Goal: Task Accomplishment & Management: Manage account settings

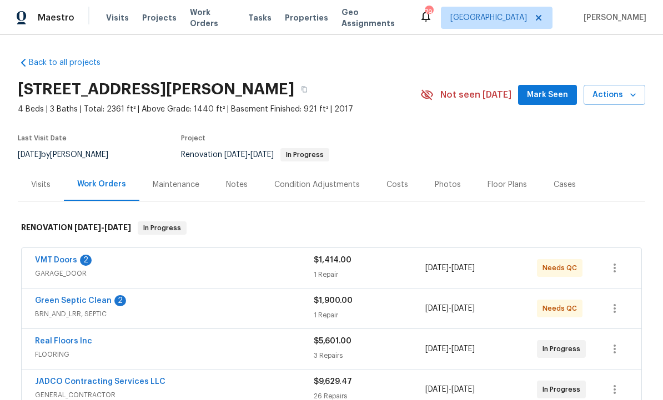
scroll to position [49, 0]
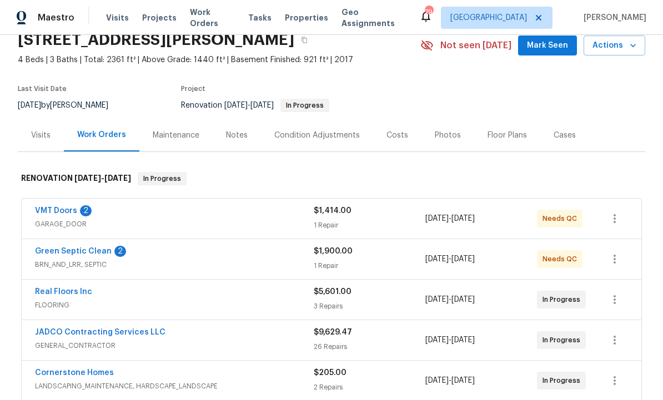
click at [83, 254] on link "Green Septic Clean" at bounding box center [73, 252] width 77 height 8
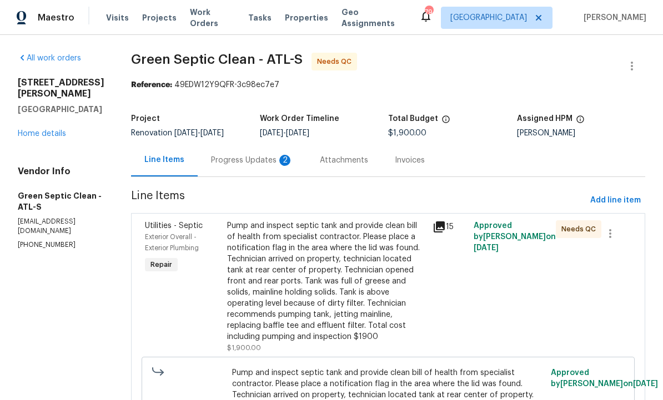
click at [258, 166] on div "Progress Updates 2" at bounding box center [252, 160] width 82 height 11
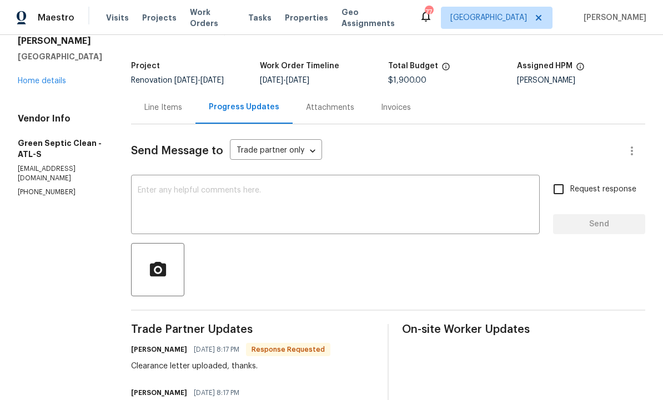
scroll to position [35, 0]
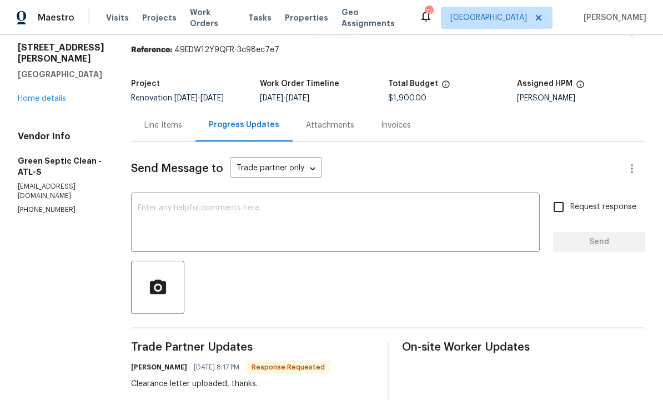
click at [175, 126] on div "Line Items" at bounding box center [163, 125] width 38 height 11
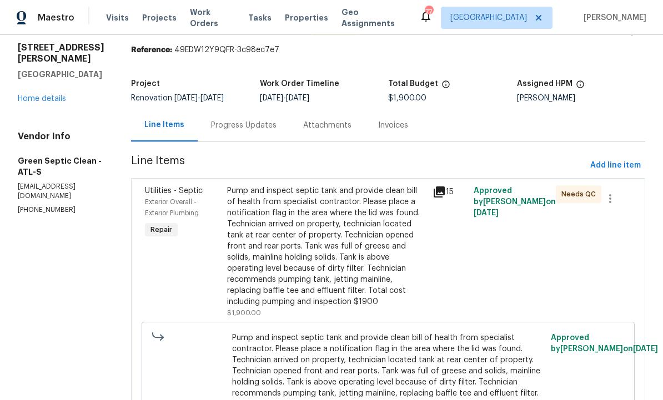
click at [356, 264] on div "Pump and inspect septic tank and provide clean bill of health from specialist c…" at bounding box center [326, 246] width 199 height 122
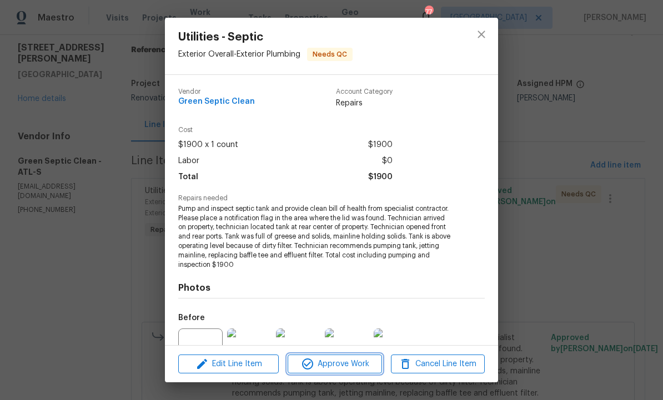
click at [337, 362] on span "Approve Work" at bounding box center [334, 364] width 87 height 14
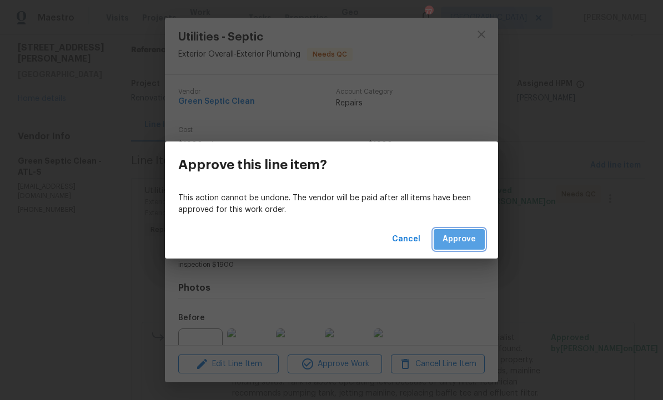
click at [455, 243] on span "Approve" at bounding box center [458, 240] width 33 height 14
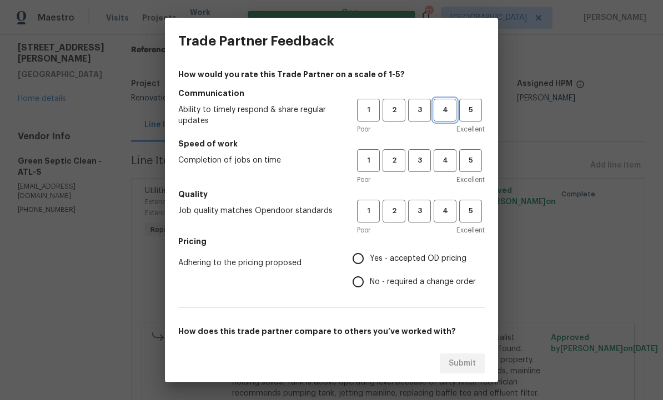
click at [445, 112] on span "4" at bounding box center [445, 110] width 21 height 13
click at [450, 158] on span "4" at bounding box center [445, 160] width 21 height 13
click at [445, 206] on span "4" at bounding box center [445, 211] width 21 height 13
click at [361, 256] on input "Yes - accepted OD pricing" at bounding box center [357, 258] width 23 height 23
radio input "true"
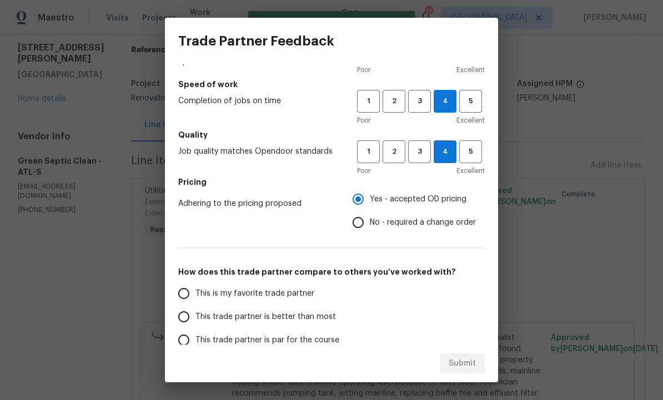
click at [185, 318] on input "This trade partner is better than most" at bounding box center [183, 316] width 23 height 23
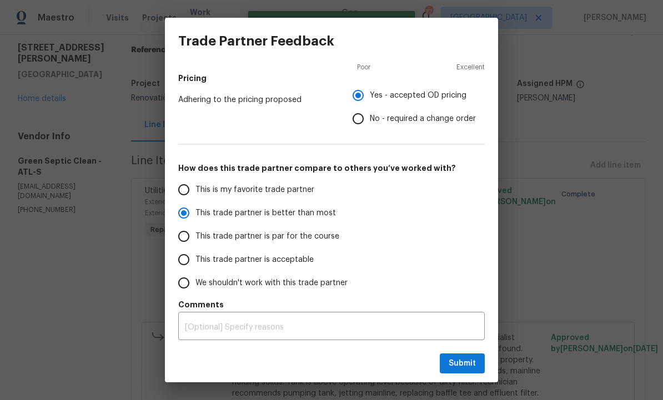
scroll to position [163, 0]
click at [462, 363] on span "Submit" at bounding box center [462, 364] width 27 height 14
radio input "true"
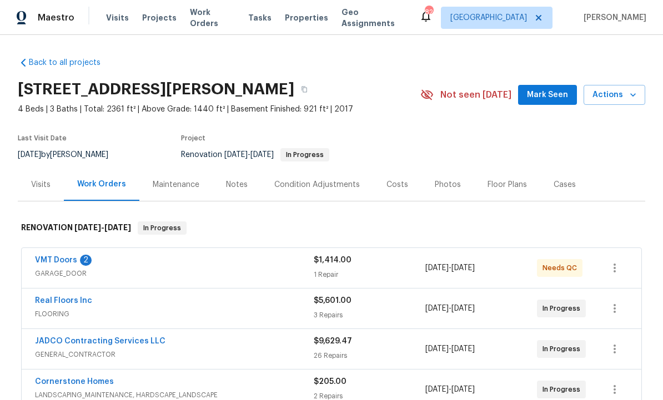
click at [72, 257] on link "VMT Doors" at bounding box center [56, 260] width 42 height 8
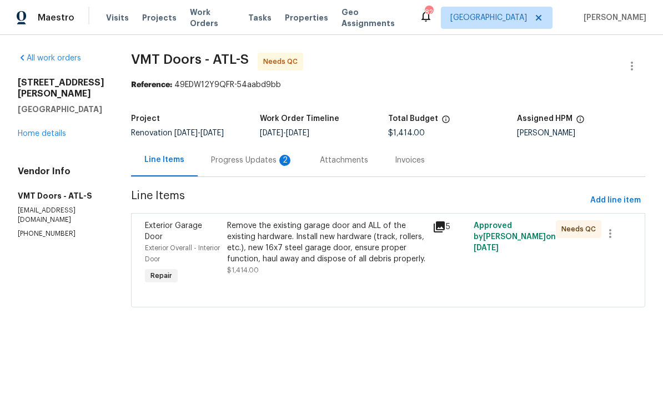
click at [248, 163] on div "Progress Updates 2" at bounding box center [252, 160] width 82 height 11
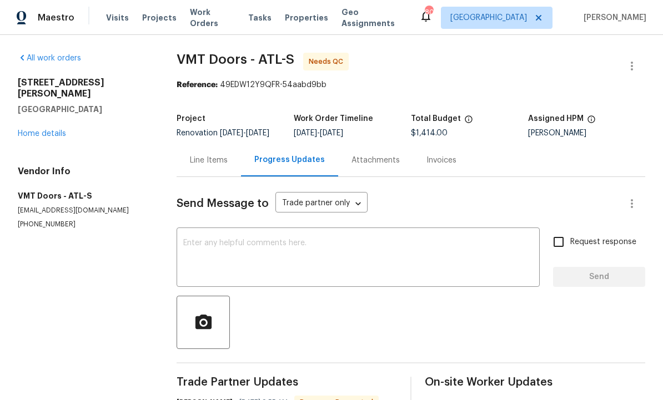
click at [213, 166] on div "Line Items" at bounding box center [209, 160] width 38 height 11
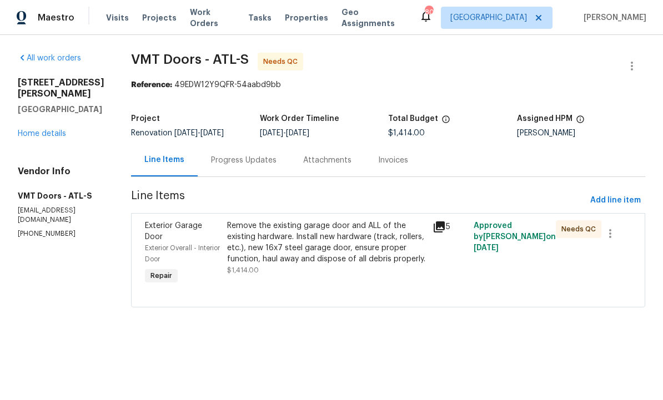
click at [327, 248] on div "Remove the existing garage door and ALL of the existing hardware. Install new h…" at bounding box center [326, 242] width 199 height 44
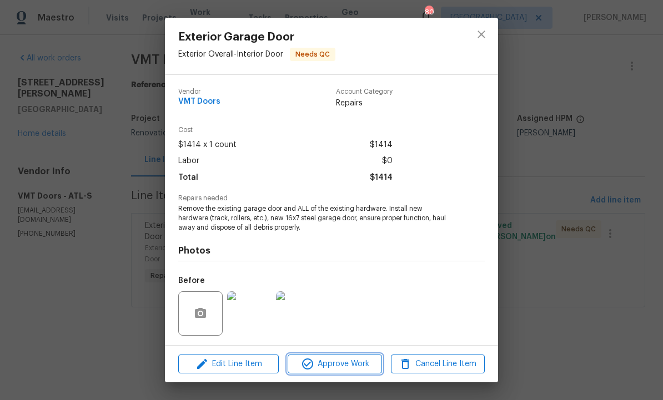
click at [349, 362] on span "Approve Work" at bounding box center [334, 364] width 87 height 14
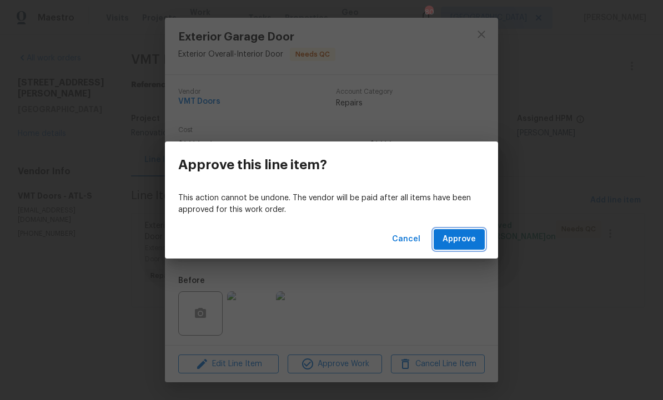
click at [471, 236] on span "Approve" at bounding box center [458, 240] width 33 height 14
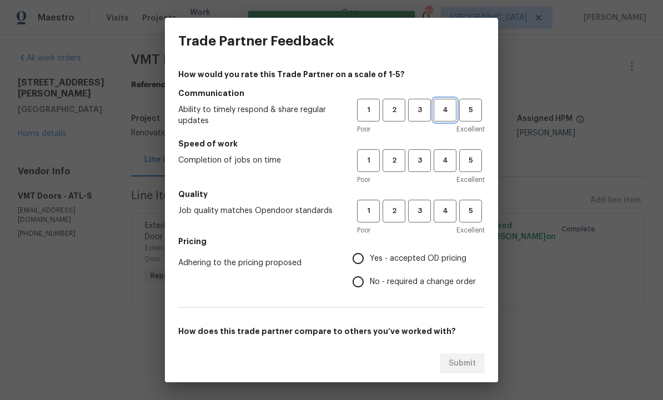
click at [446, 108] on span "4" at bounding box center [445, 110] width 21 height 13
click at [454, 161] on span "4" at bounding box center [445, 160] width 21 height 13
click at [450, 212] on span "4" at bounding box center [445, 211] width 21 height 13
click at [361, 258] on input "Yes - accepted OD pricing" at bounding box center [357, 258] width 23 height 23
radio input "true"
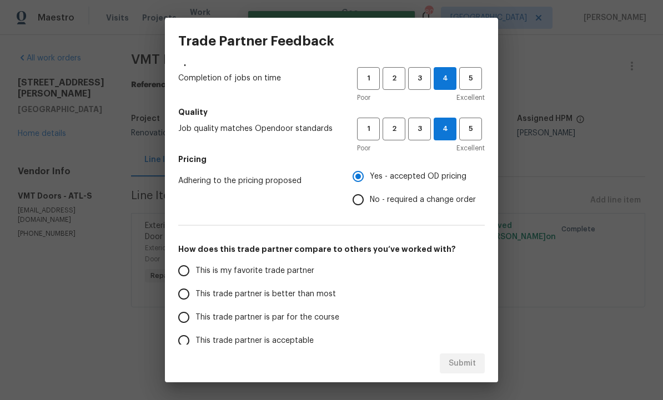
scroll to position [105, 0]
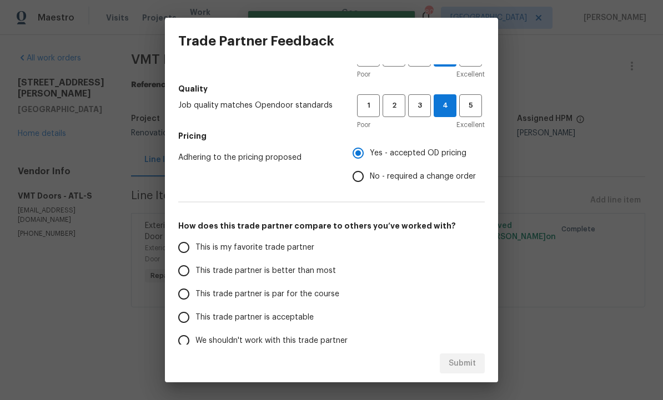
click at [181, 266] on input "This trade partner is better than most" at bounding box center [183, 270] width 23 height 23
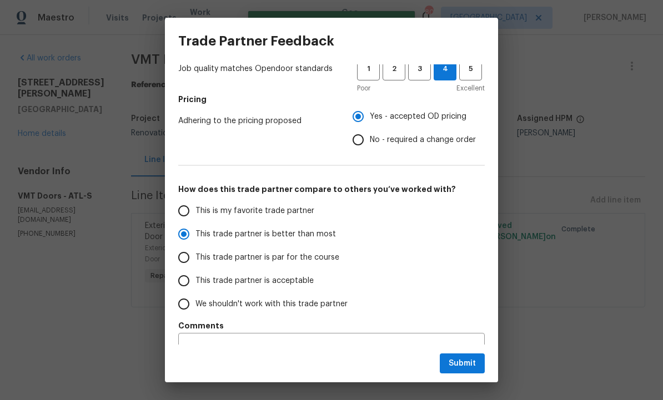
scroll to position [144, 0]
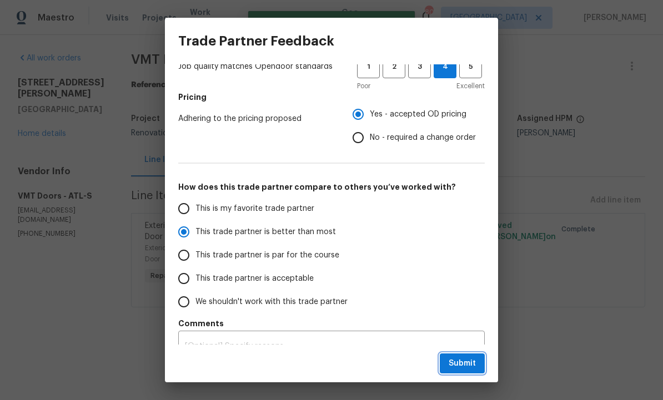
click at [467, 365] on span "Submit" at bounding box center [462, 364] width 27 height 14
radio input "true"
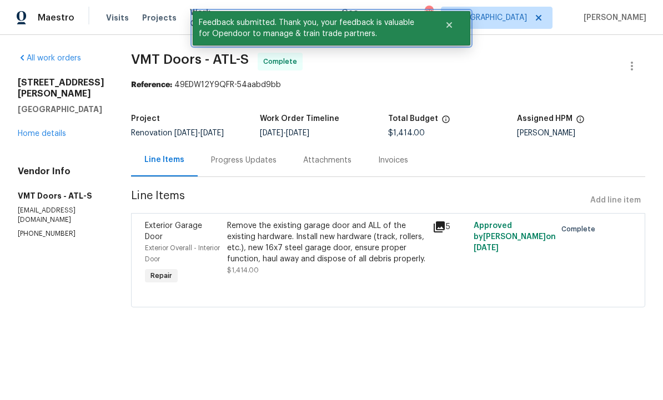
click at [449, 29] on icon "Close" at bounding box center [449, 25] width 9 height 9
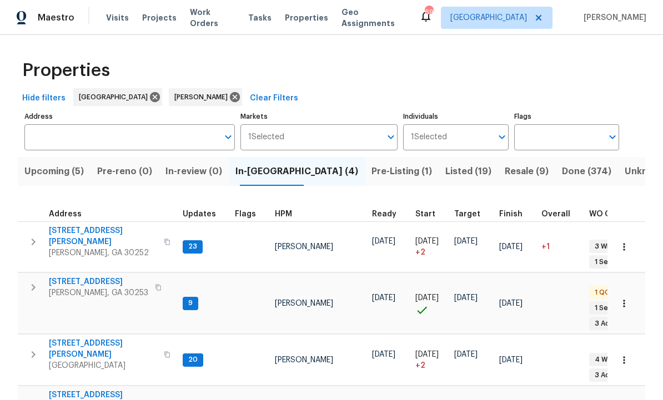
click at [80, 230] on span "111 Harper Rd" at bounding box center [103, 236] width 108 height 22
click at [445, 171] on span "Listed (19)" at bounding box center [468, 172] width 46 height 16
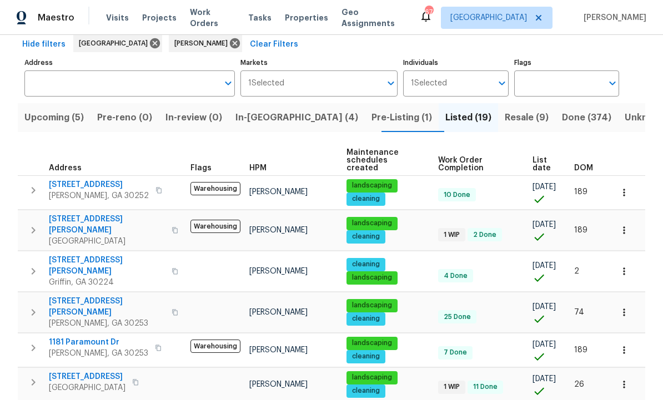
scroll to position [125, 0]
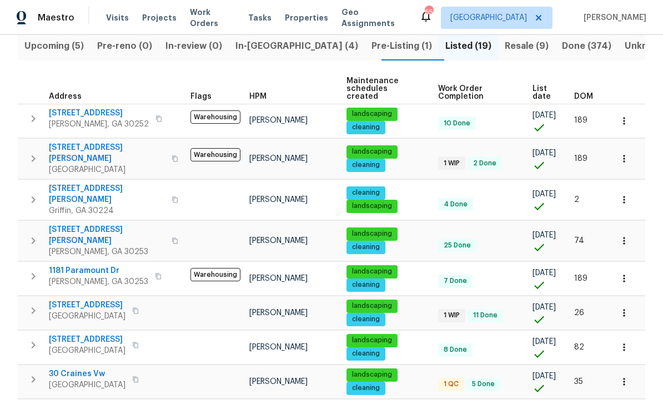
click at [628, 273] on icon "button" at bounding box center [623, 278] width 11 height 11
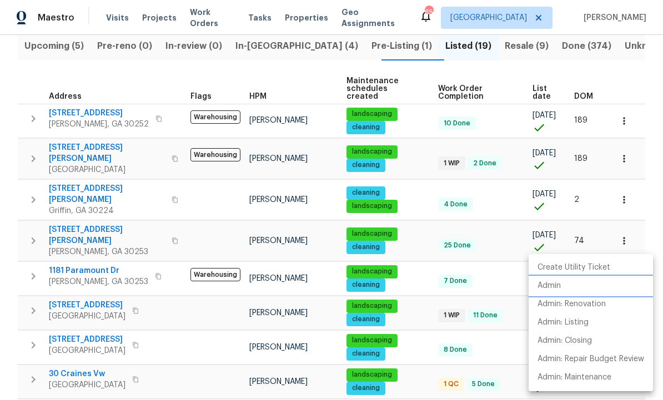
click at [572, 287] on li "Admin" at bounding box center [590, 286] width 124 height 18
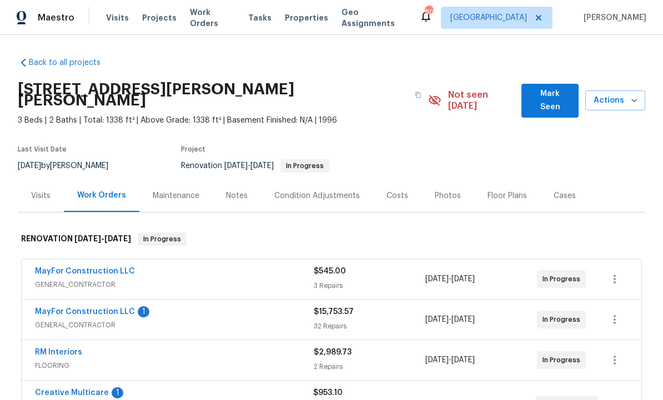
click at [558, 93] on span "Mark Seen" at bounding box center [549, 100] width 39 height 27
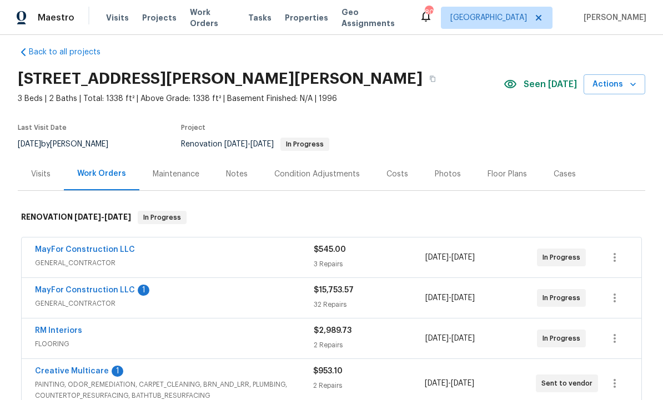
scroll to position [23, 0]
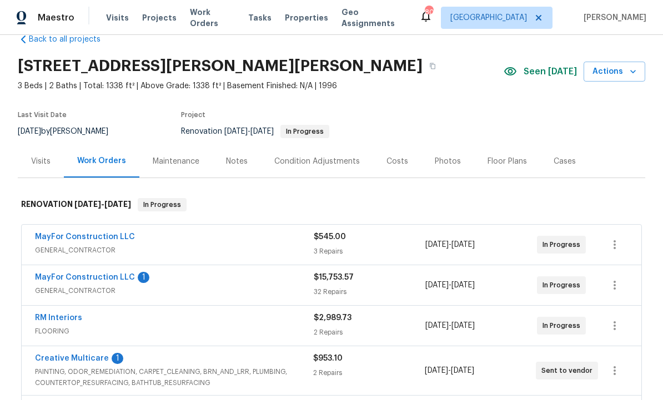
click at [402, 161] on div "Costs" at bounding box center [397, 161] width 22 height 11
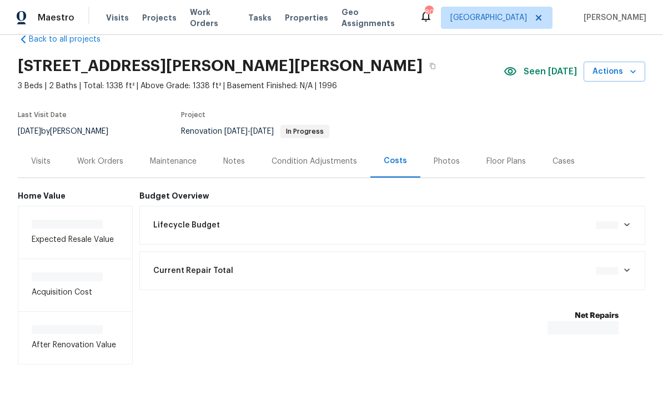
scroll to position [17, 0]
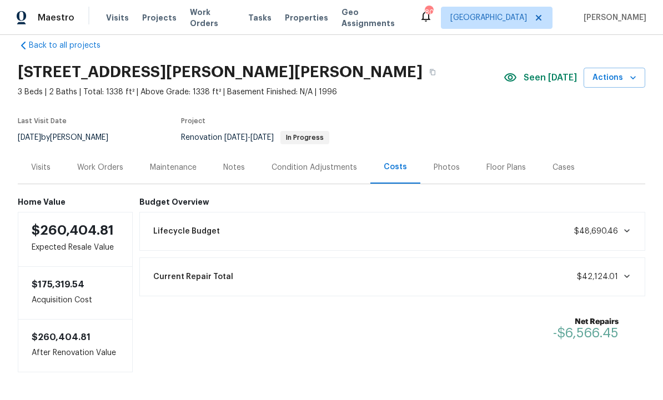
click at [102, 168] on div "Work Orders" at bounding box center [100, 167] width 46 height 11
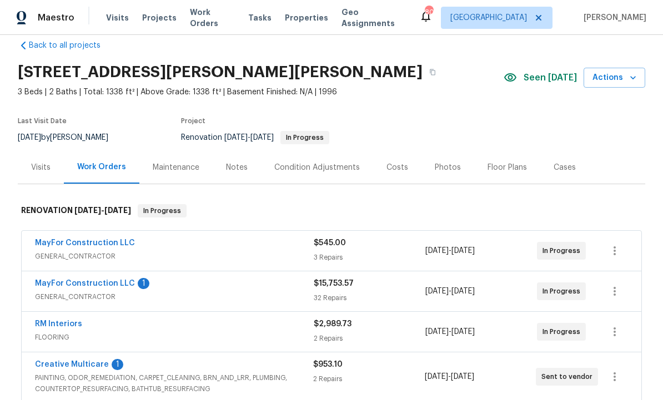
click at [101, 280] on link "MayFor Construction LLC" at bounding box center [85, 284] width 100 height 8
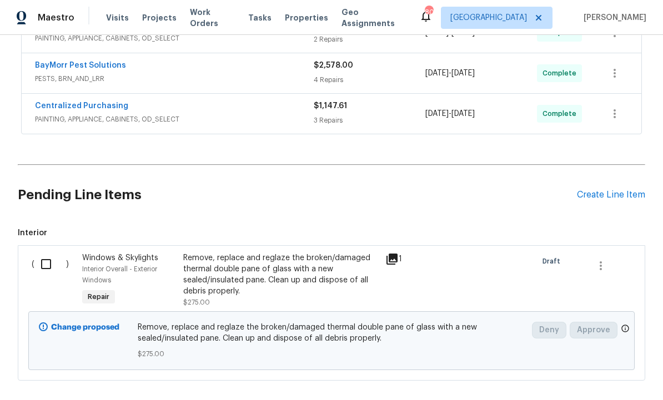
scroll to position [600, 0]
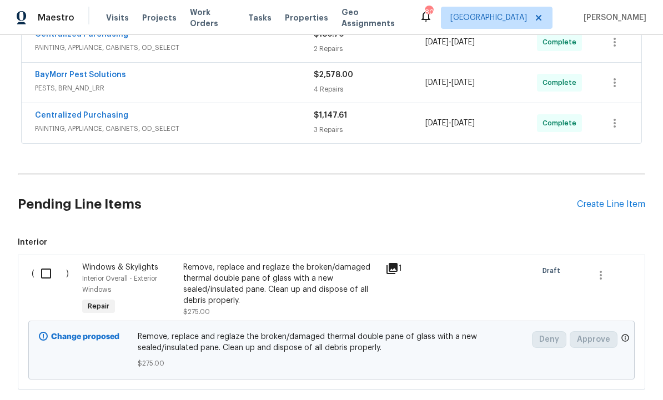
click at [230, 281] on div "Remove, replace and reglaze the broken/damaged thermal double pane of glass wit…" at bounding box center [280, 284] width 195 height 44
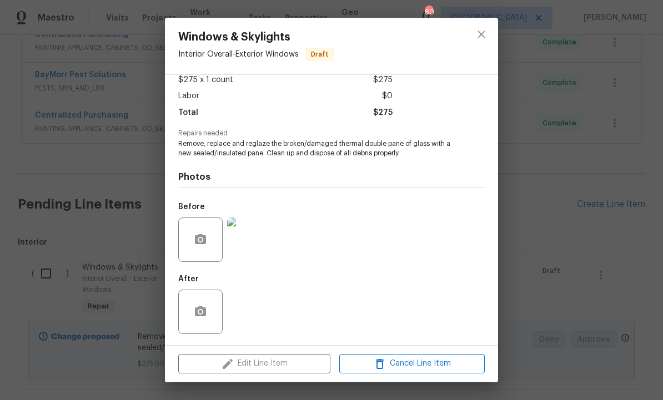
scroll to position [67, 0]
click at [318, 282] on div "After" at bounding box center [331, 305] width 306 height 72
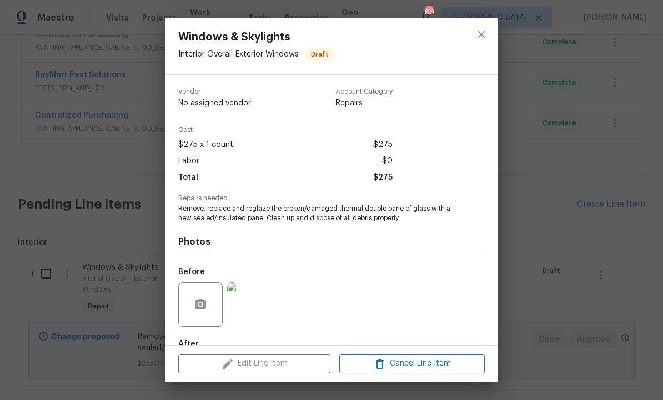
scroll to position [0, 0]
click at [478, 34] on icon "close" at bounding box center [481, 34] width 13 height 13
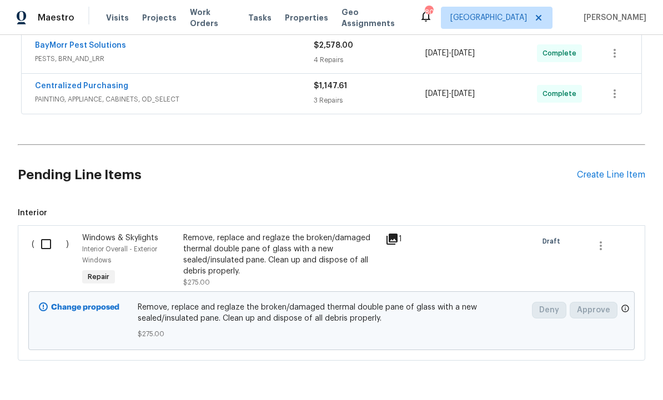
scroll to position [628, 0]
click at [604, 247] on icon "button" at bounding box center [600, 246] width 13 height 13
click at [609, 247] on li "Cancel" at bounding box center [608, 246] width 43 height 18
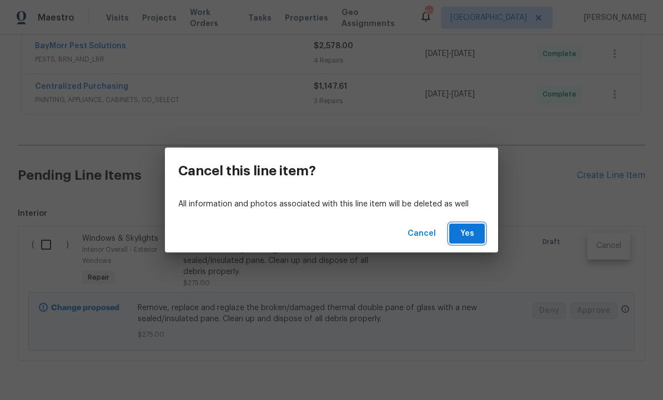
click at [465, 241] on button "Yes" at bounding box center [467, 234] width 36 height 21
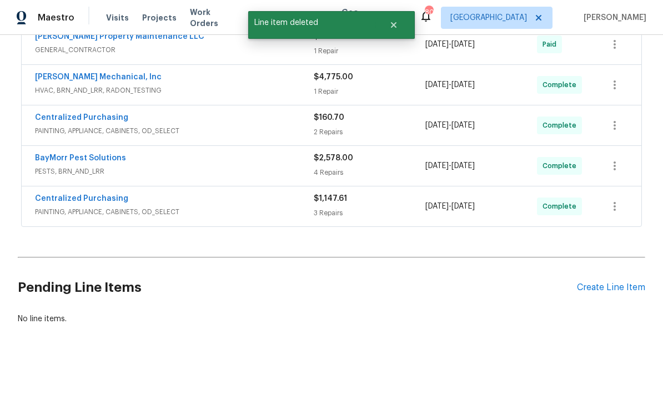
scroll to position [478, 0]
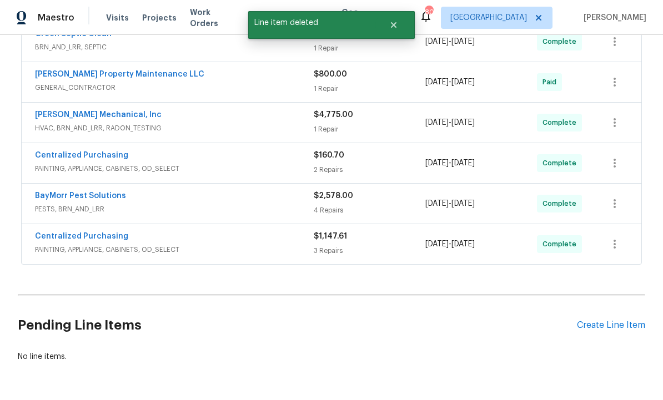
click at [606, 327] on div "Create Line Item" at bounding box center [611, 325] width 68 height 11
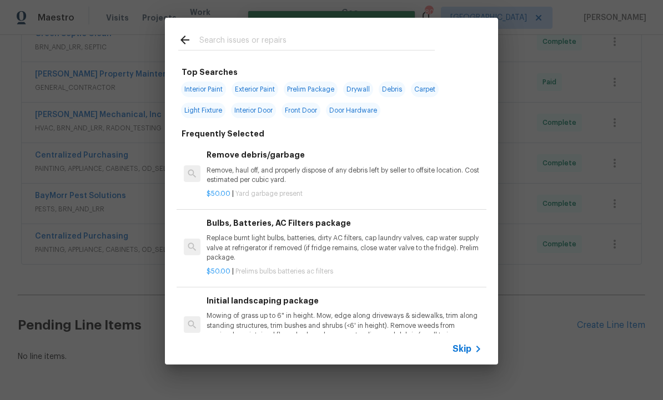
click at [237, 46] on input "text" at bounding box center [316, 41] width 235 height 17
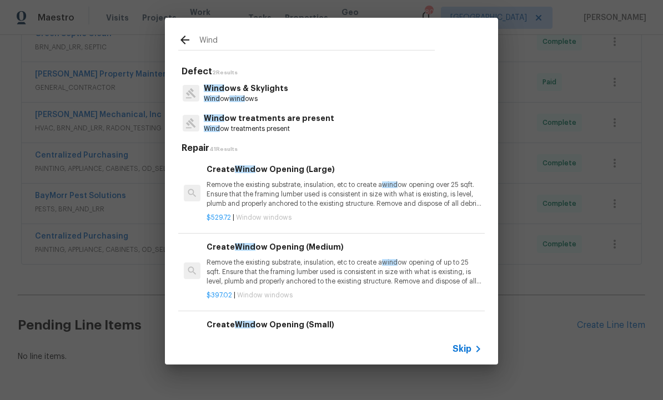
type input "Windo"
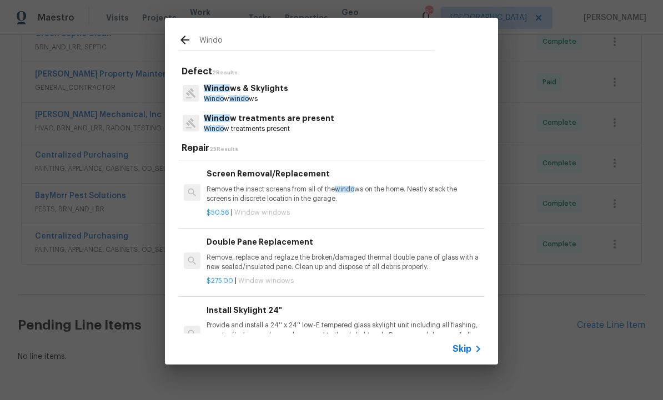
scroll to position [376, 1]
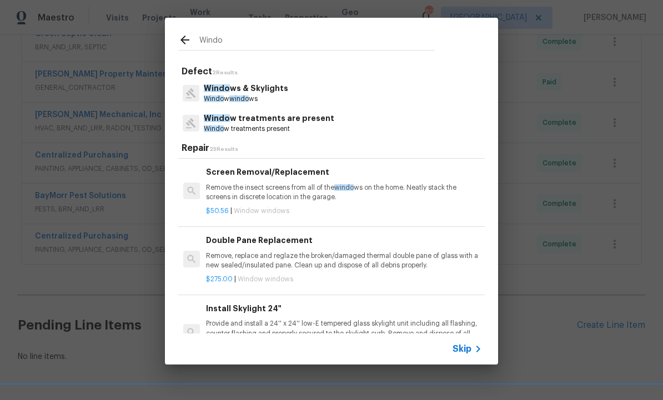
click at [290, 247] on div "Double Pane Replacement Remove, replace and reglaze the broken/damaged thermal …" at bounding box center [343, 252] width 275 height 36
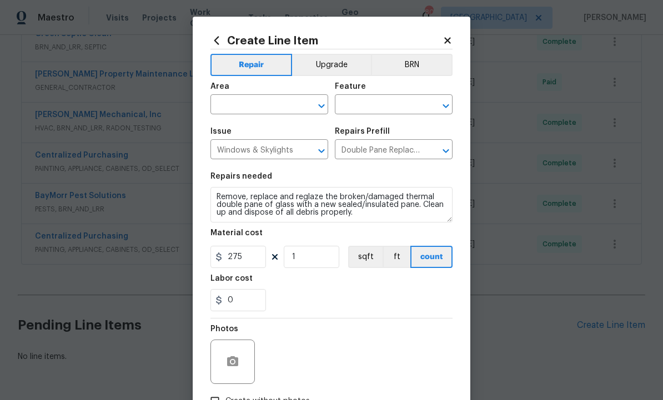
click at [273, 104] on input "text" at bounding box center [253, 105] width 87 height 17
click at [272, 148] on li "Exterior Overall" at bounding box center [269, 149] width 118 height 18
type input "Exterior Overall"
click at [375, 104] on input "text" at bounding box center [378, 105] width 87 height 17
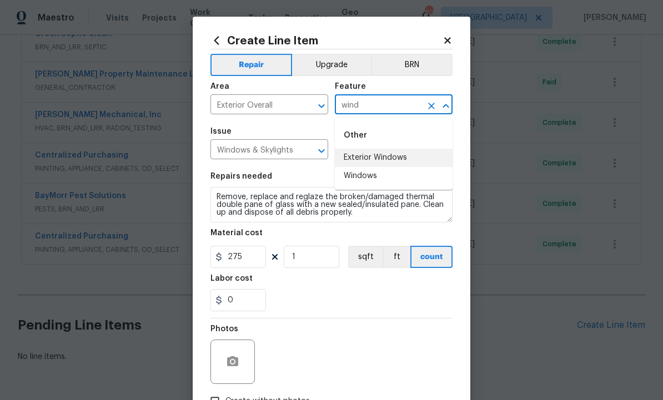
click at [399, 157] on li "Exterior Windows" at bounding box center [394, 158] width 118 height 18
type input "Exterior Windows"
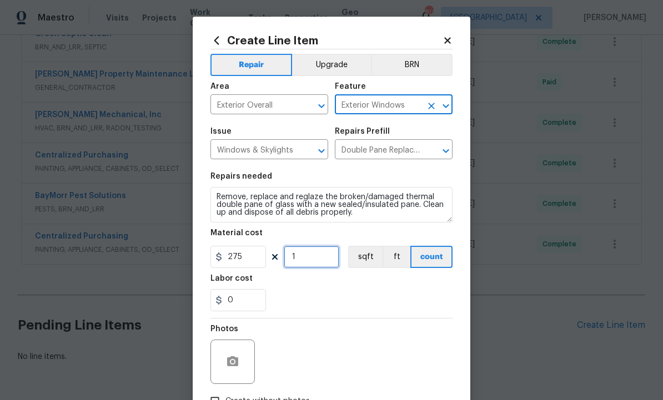
click at [326, 255] on input "1" at bounding box center [312, 257] width 56 height 22
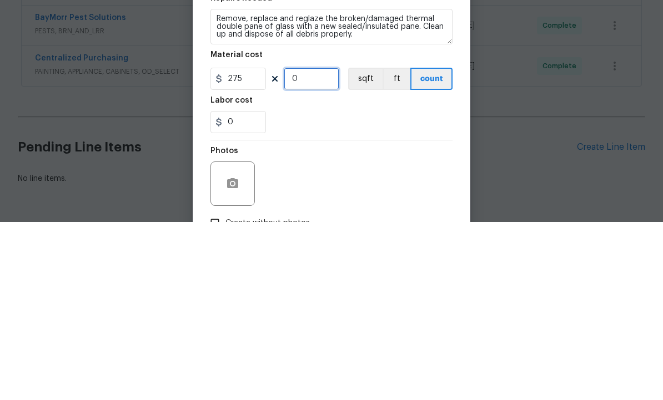
type input "2"
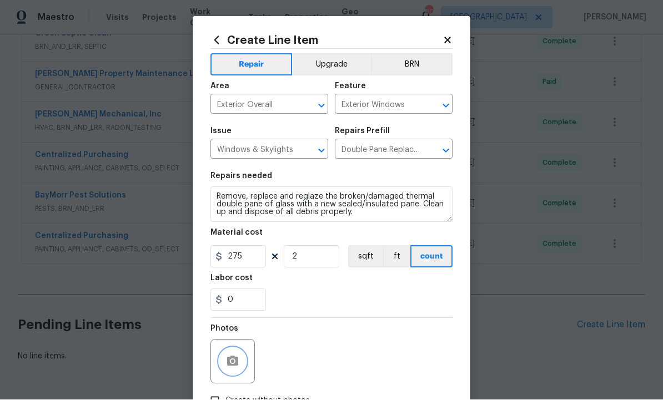
click at [235, 352] on button "button" at bounding box center [232, 362] width 27 height 27
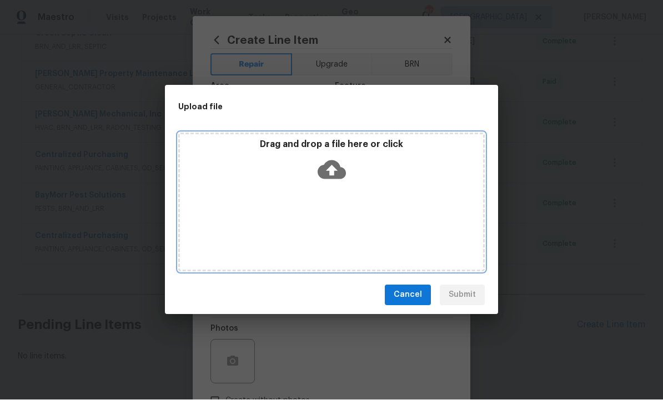
click at [337, 177] on icon at bounding box center [332, 169] width 28 height 19
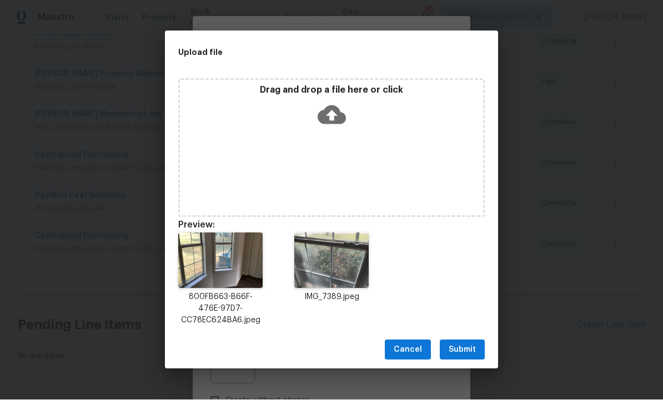
click at [461, 349] on span "Submit" at bounding box center [462, 351] width 27 height 14
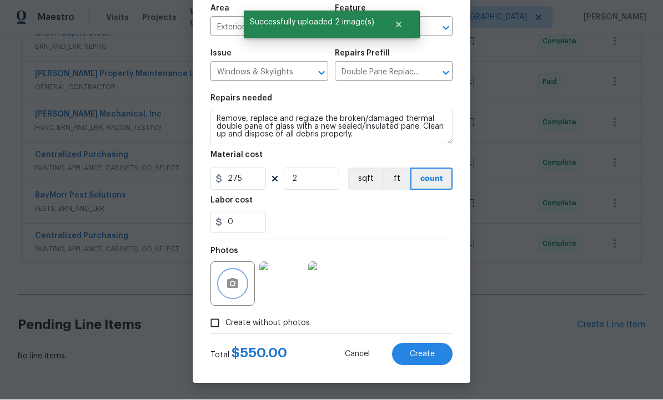
scroll to position [80, 0]
click at [421, 353] on span "Create" at bounding box center [422, 355] width 25 height 8
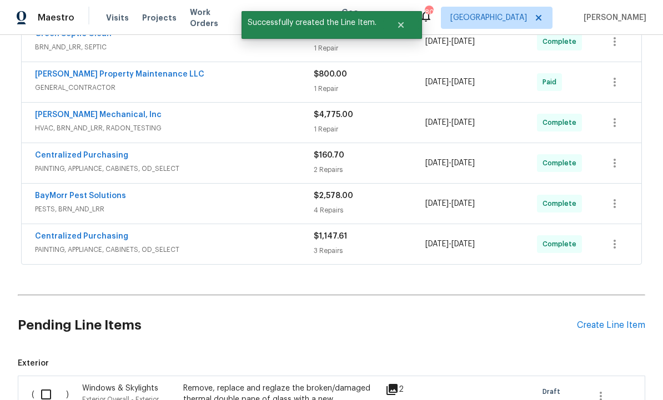
click at [43, 383] on input "checkbox" at bounding box center [50, 394] width 32 height 23
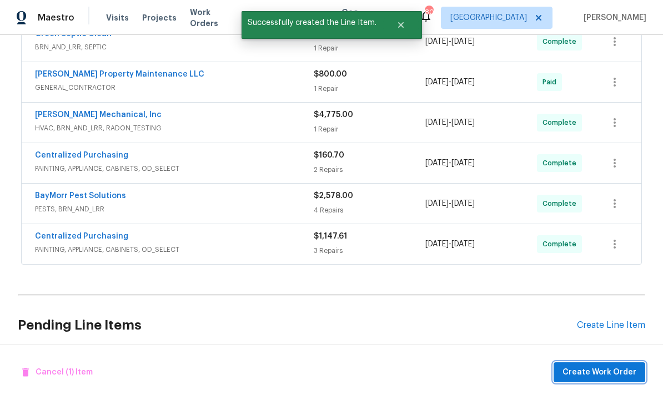
click at [587, 369] on span "Create Work Order" at bounding box center [599, 373] width 74 height 14
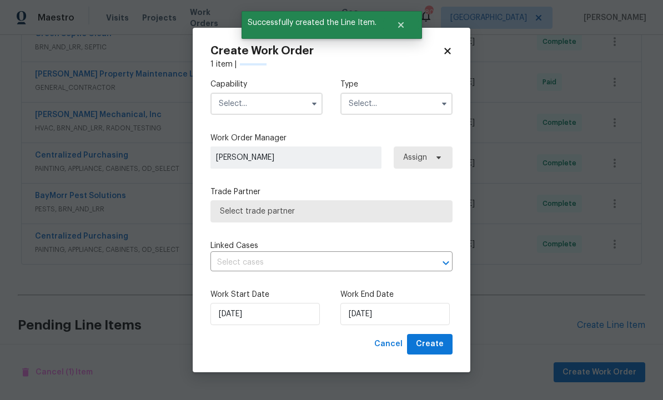
checkbox input "false"
click at [260, 100] on input "text" at bounding box center [266, 104] width 112 height 22
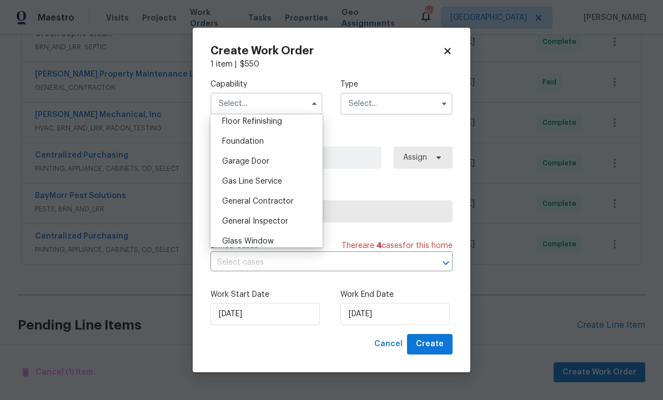
scroll to position [459, 0]
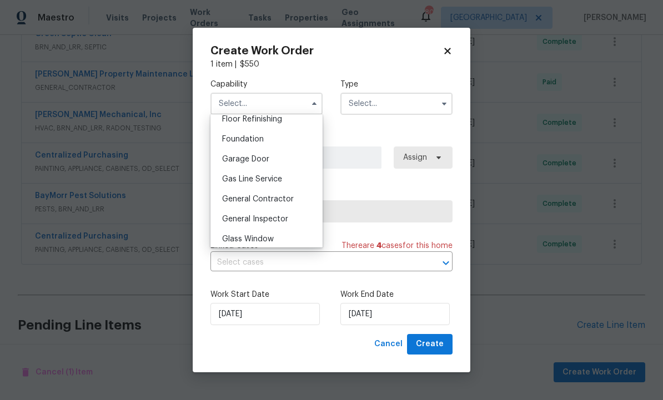
click at [279, 204] on div "General Contractor" at bounding box center [266, 199] width 107 height 20
type input "General Contractor"
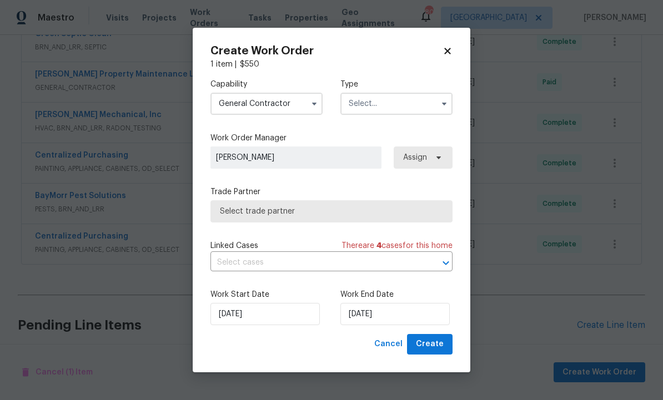
click at [380, 104] on input "text" at bounding box center [396, 104] width 112 height 22
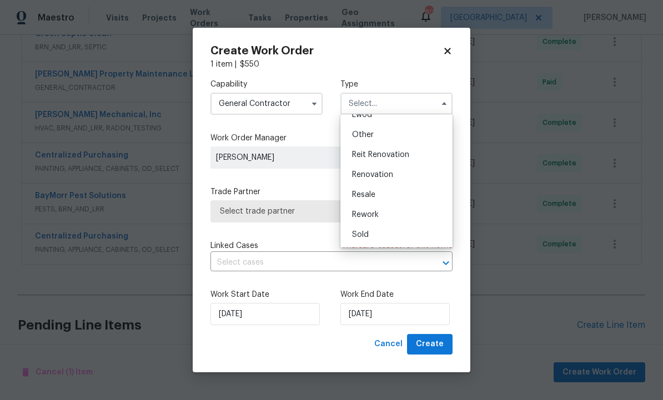
scroll to position [132, 0]
click at [395, 176] on div "Renovation" at bounding box center [396, 175] width 107 height 20
type input "Renovation"
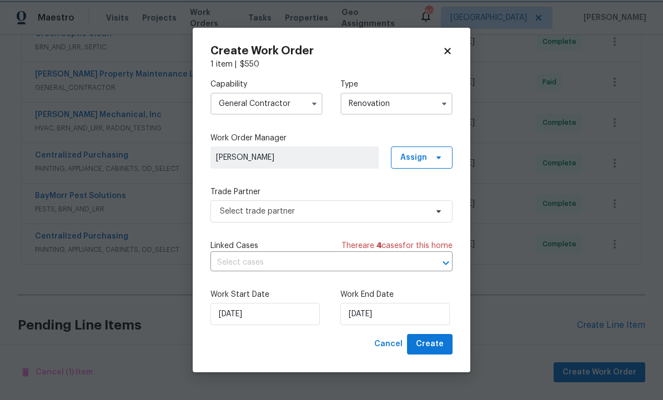
scroll to position [0, 0]
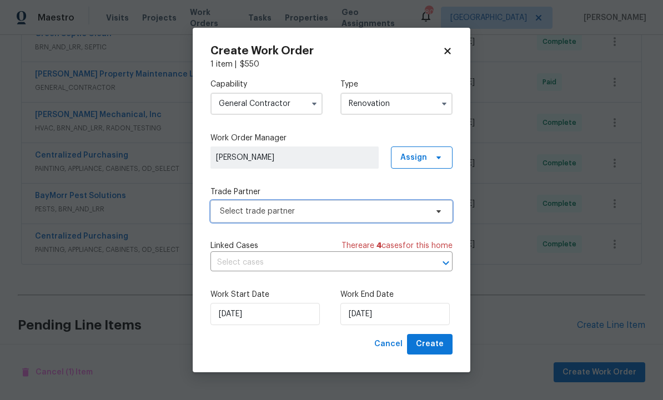
click at [306, 214] on span "Select trade partner" at bounding box center [323, 211] width 207 height 11
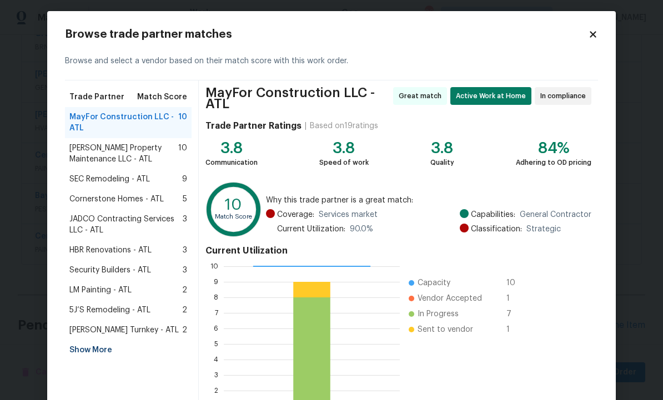
scroll to position [9, 0]
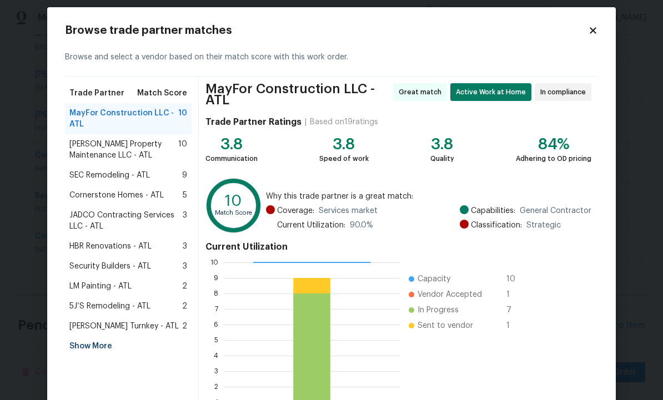
click at [115, 143] on span "[PERSON_NAME] Property Maintenance LLC - ATL" at bounding box center [123, 150] width 109 height 22
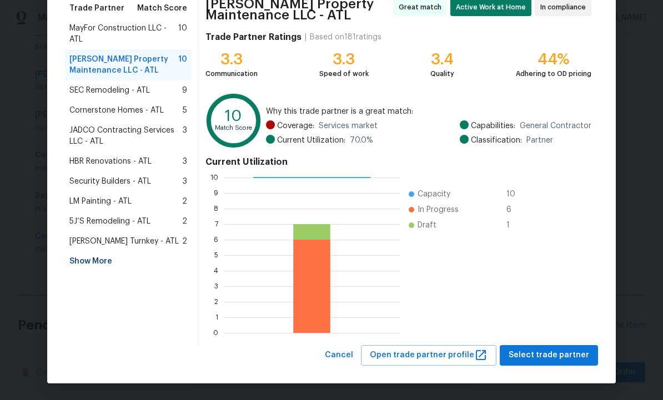
scroll to position [94, 0]
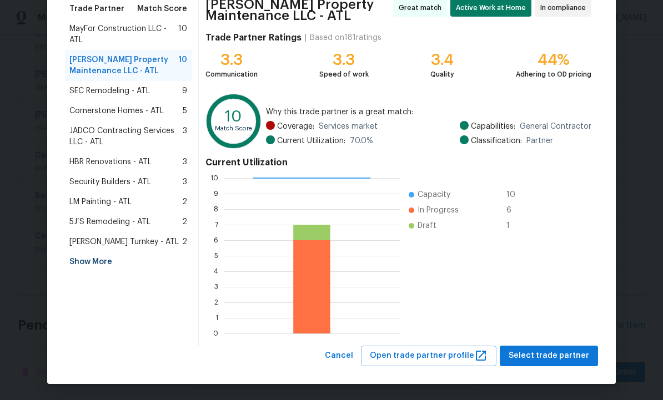
click at [546, 358] on span "Select trade partner" at bounding box center [548, 356] width 80 height 14
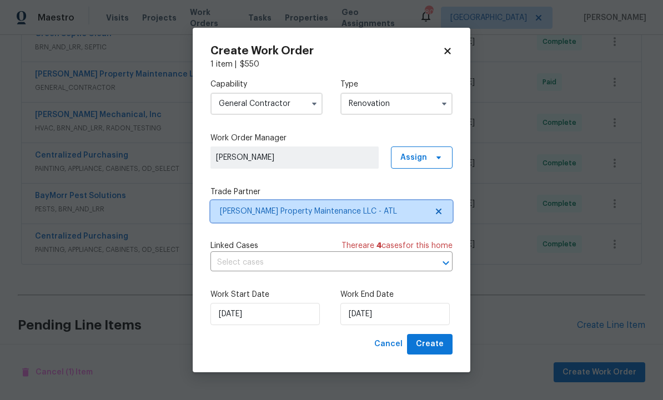
scroll to position [0, 0]
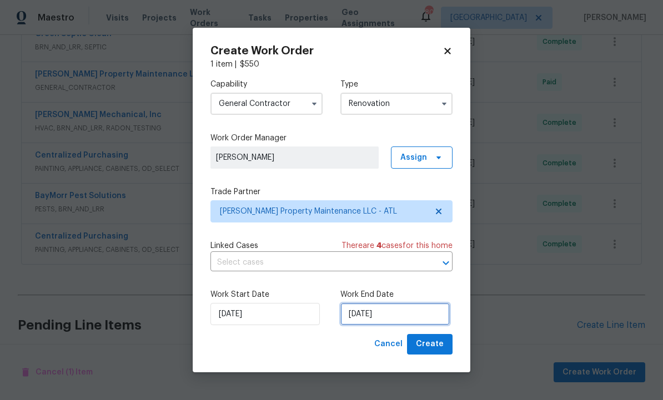
click at [385, 317] on input "[DATE]" at bounding box center [394, 314] width 109 height 22
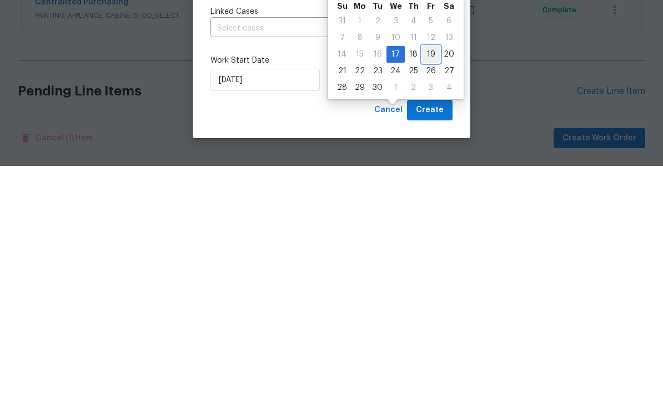
click at [425, 281] on div "19" at bounding box center [431, 289] width 18 height 16
type input "[DATE]"
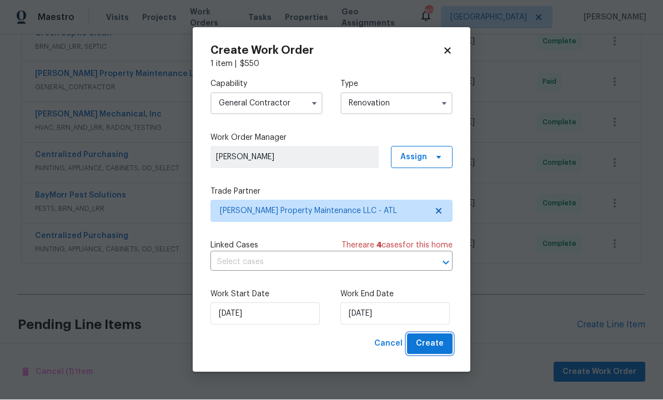
click at [429, 343] on span "Create" at bounding box center [430, 344] width 28 height 14
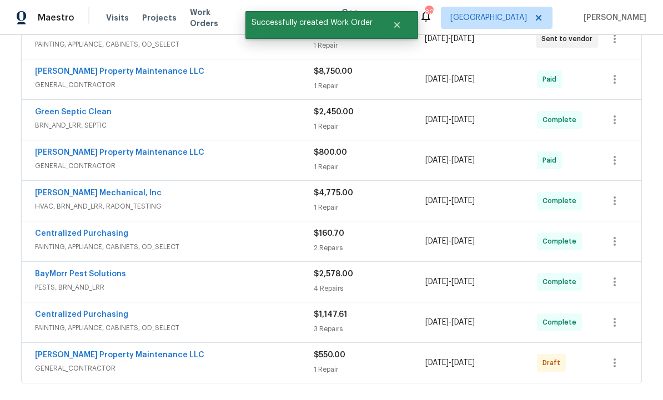
scroll to position [493, 0]
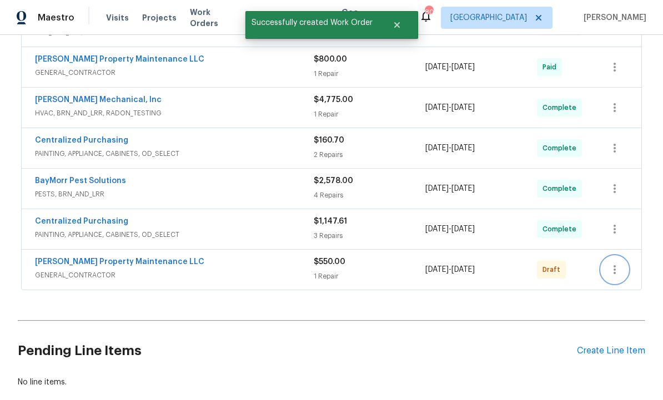
click at [617, 263] on icon "button" at bounding box center [614, 269] width 13 height 13
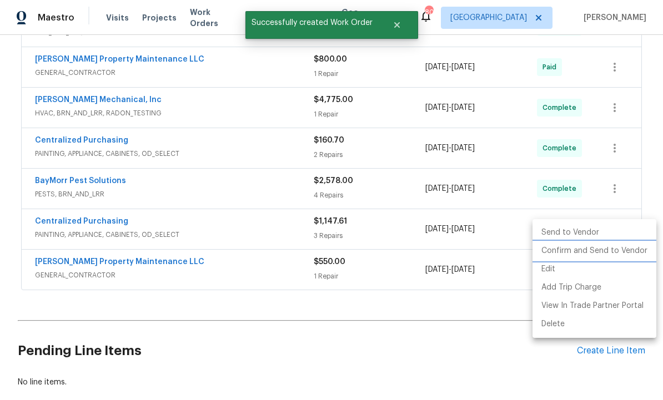
click at [593, 251] on li "Confirm and Send to Vendor" at bounding box center [594, 251] width 124 height 18
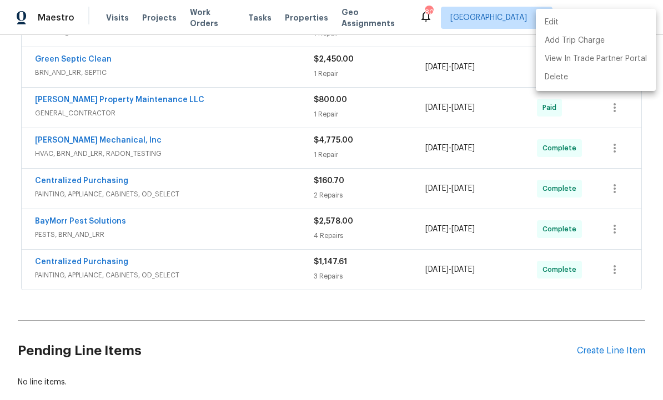
click at [521, 124] on div at bounding box center [331, 200] width 663 height 400
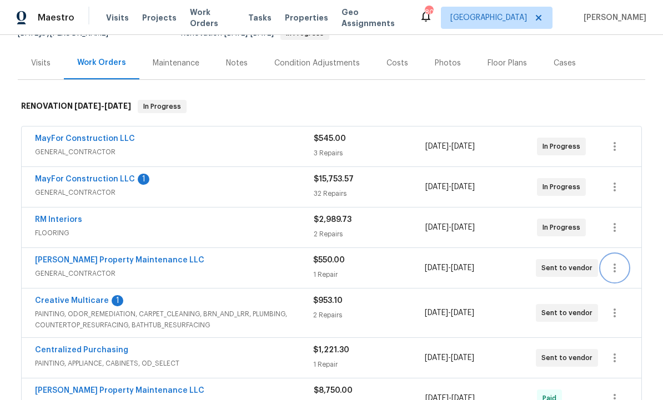
scroll to position [119, 0]
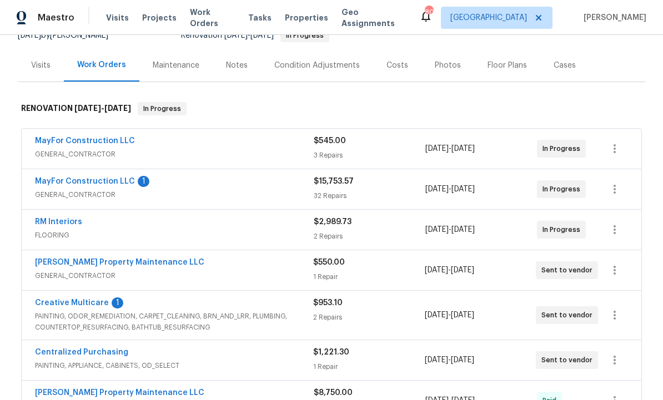
click at [129, 259] on link "[PERSON_NAME] Property Maintenance LLC" at bounding box center [119, 263] width 169 height 8
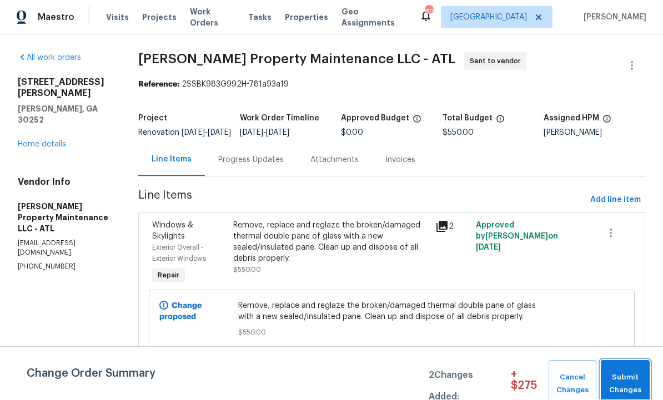
click at [623, 379] on span "Submit Changes" at bounding box center [625, 385] width 38 height 26
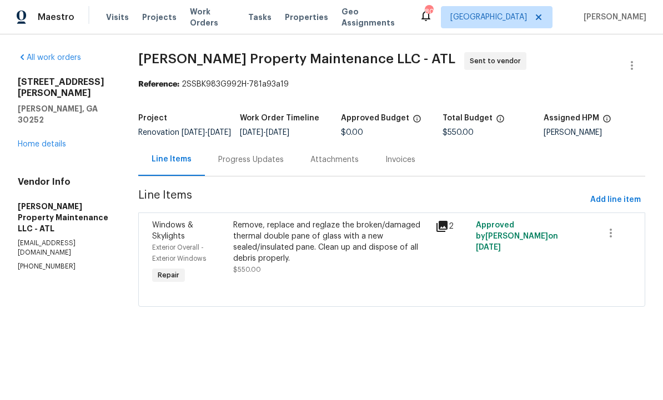
click at [248, 166] on div "Progress Updates" at bounding box center [251, 160] width 66 height 11
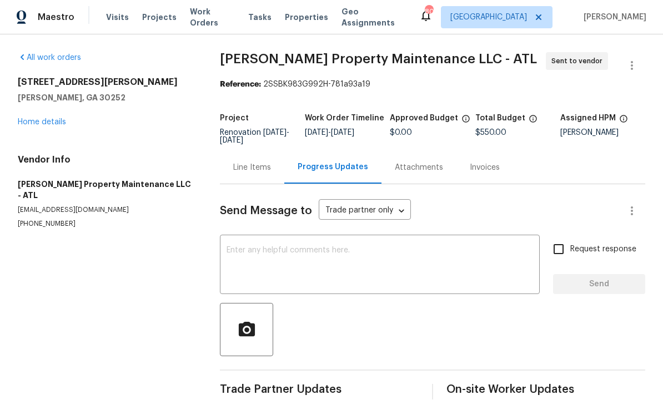
scroll to position [1, 0]
click at [253, 160] on div "Line Items" at bounding box center [252, 168] width 64 height 33
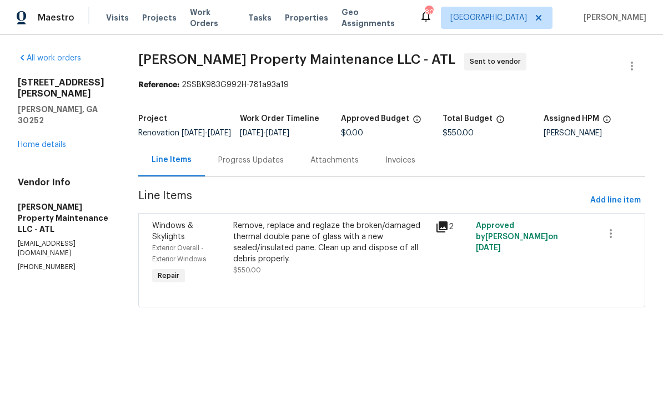
click at [251, 166] on div "Progress Updates" at bounding box center [251, 160] width 66 height 11
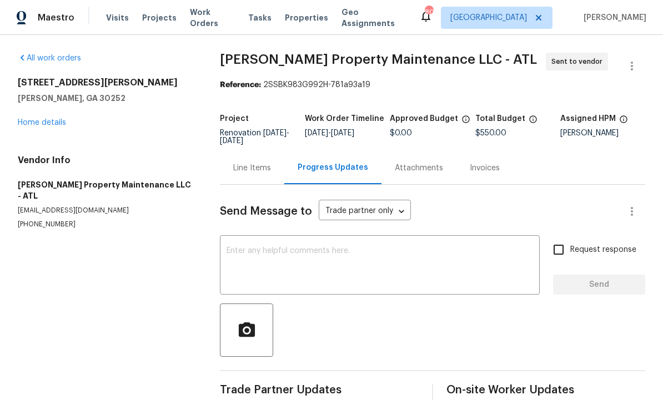
click at [286, 260] on textarea at bounding box center [379, 266] width 306 height 39
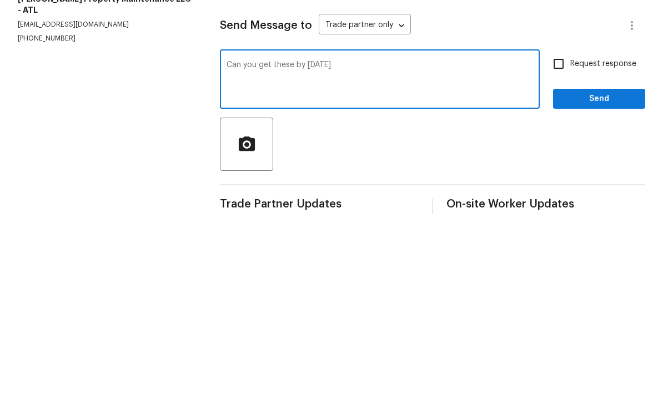
type textarea "Can you get these by [DATE]."
